Goal: Find specific page/section: Find specific page/section

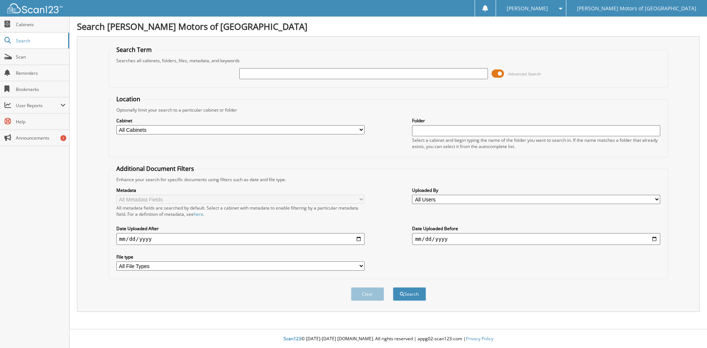
click at [271, 71] on input "text" at bounding box center [363, 73] width 248 height 11
type input "164106"
click at [393, 287] on button "Search" at bounding box center [409, 294] width 33 height 14
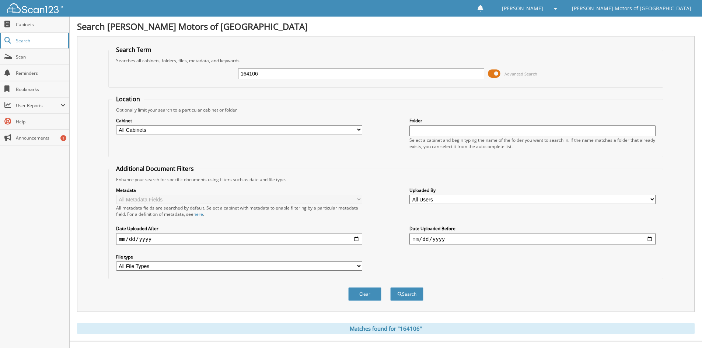
click at [37, 38] on span "Search" at bounding box center [40, 41] width 49 height 6
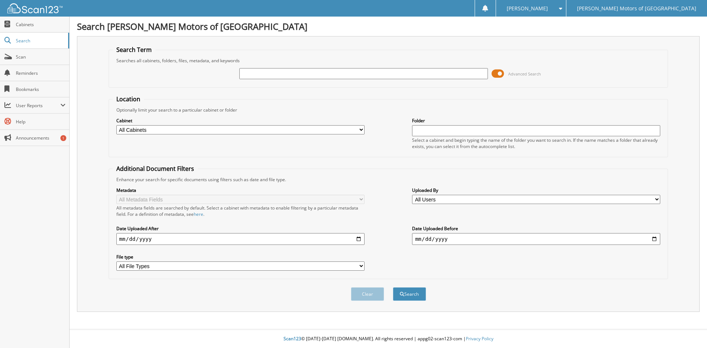
click at [332, 73] on input "text" at bounding box center [363, 73] width 248 height 11
type input "164106"
click at [393, 287] on button "Search" at bounding box center [409, 294] width 33 height 14
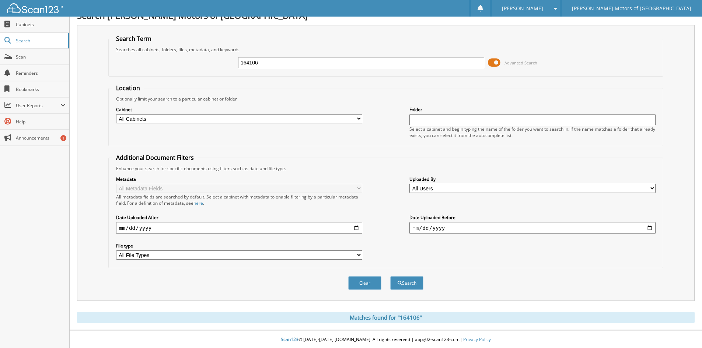
scroll to position [12, 0]
